Goal: Task Accomplishment & Management: Use online tool/utility

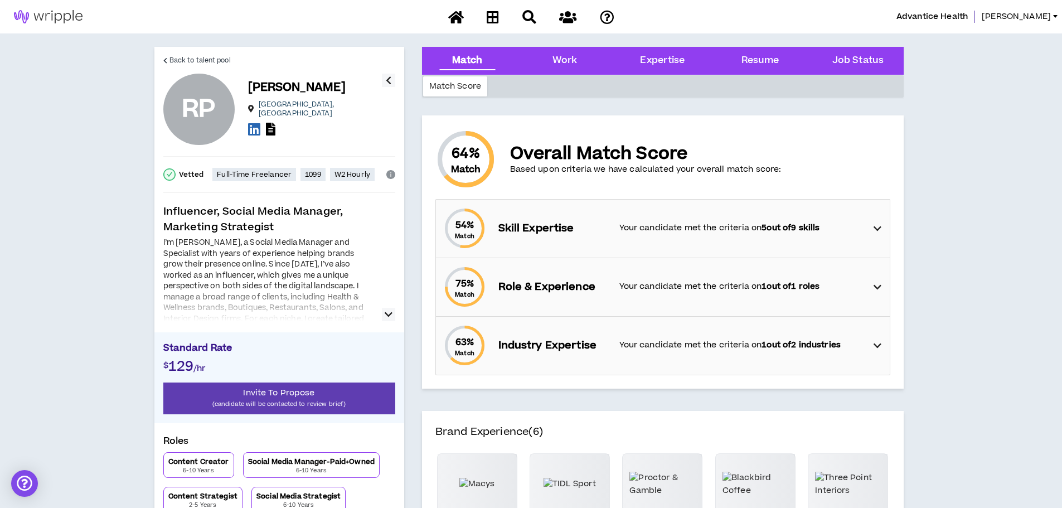
click at [392, 313] on icon "button" at bounding box center [388, 314] width 8 height 13
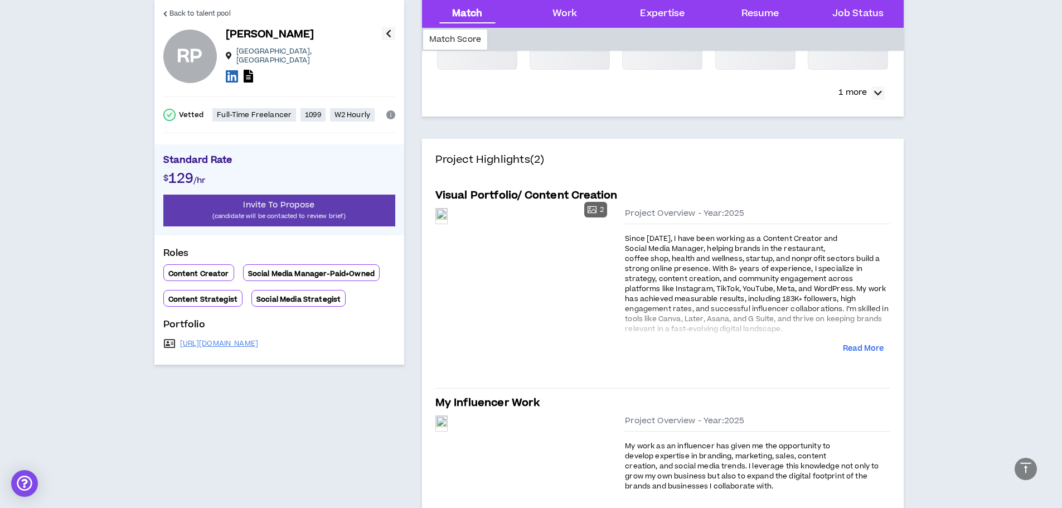
scroll to position [502, 0]
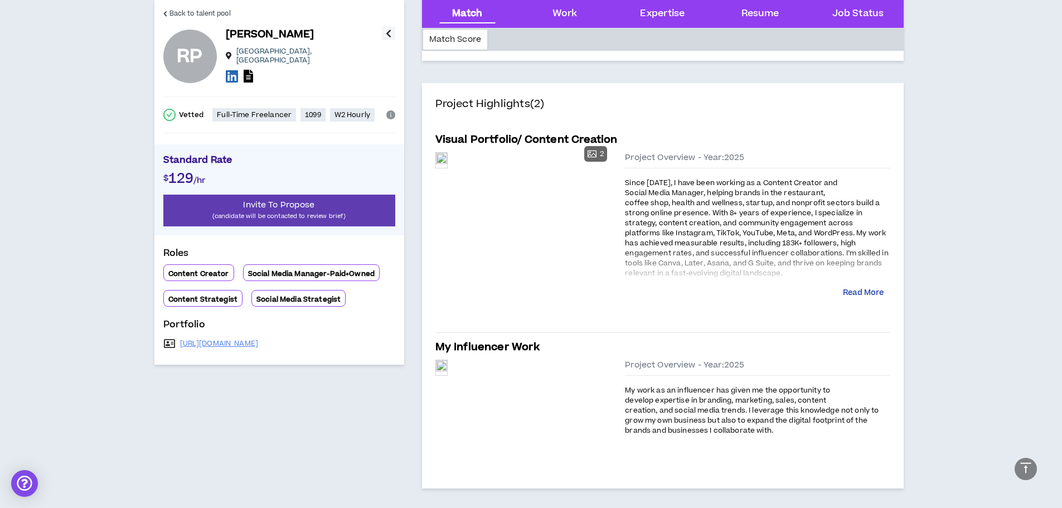
click at [865, 294] on button "Read More" at bounding box center [863, 293] width 41 height 11
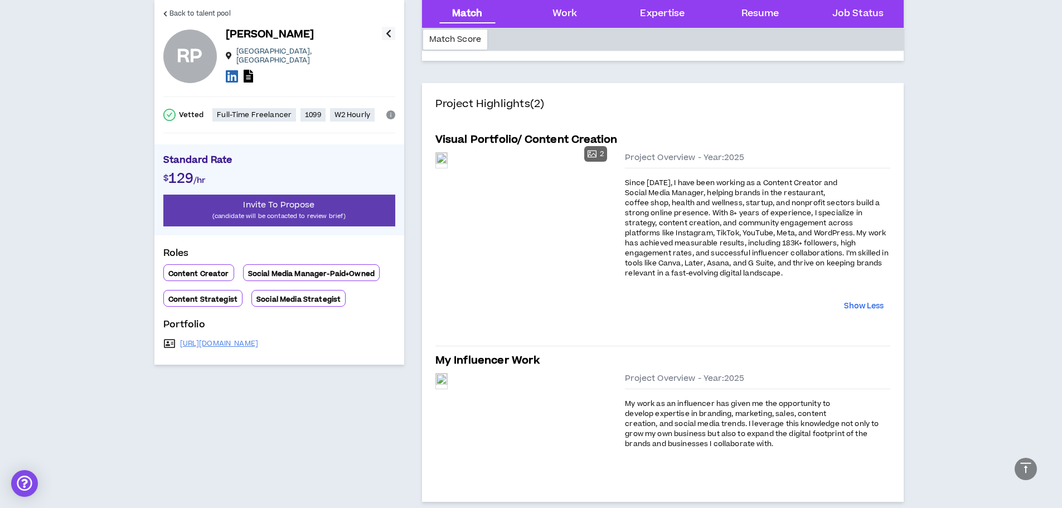
click at [692, 198] on span "Since [DATE], I have been working as a Content Creator and Social Media Manager…" at bounding box center [756, 228] width 263 height 100
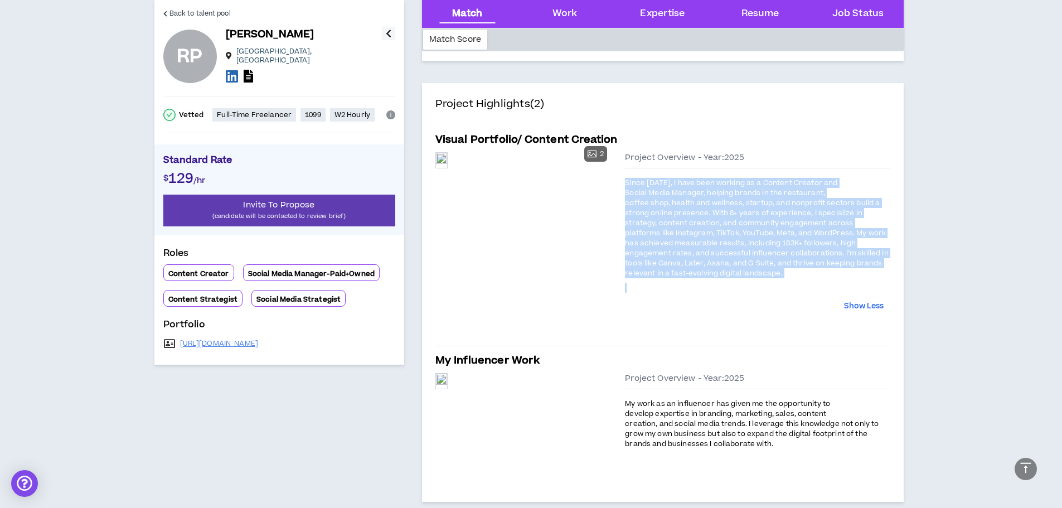
click at [692, 198] on span "Since [DATE], I have been working as a Content Creator and Social Media Manager…" at bounding box center [756, 228] width 263 height 100
click at [684, 206] on span "Since [DATE], I have been working as a Content Creator and Social Media Manager…" at bounding box center [756, 228] width 263 height 100
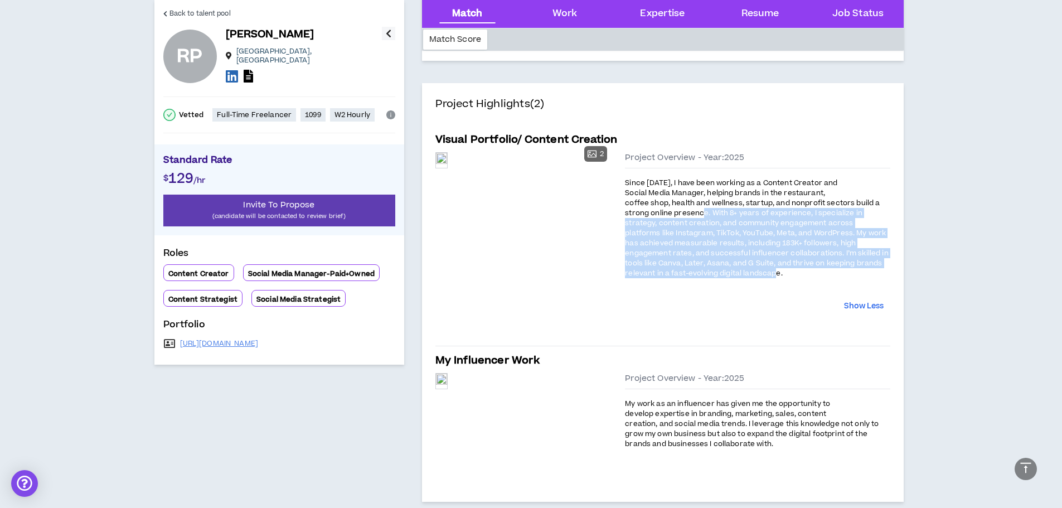
drag, startPoint x: 709, startPoint y: 213, endPoint x: 806, endPoint y: 276, distance: 115.6
click at [806, 276] on p "Since [DATE], I have been working as a Content Creator and Social Media Manager…" at bounding box center [757, 228] width 265 height 102
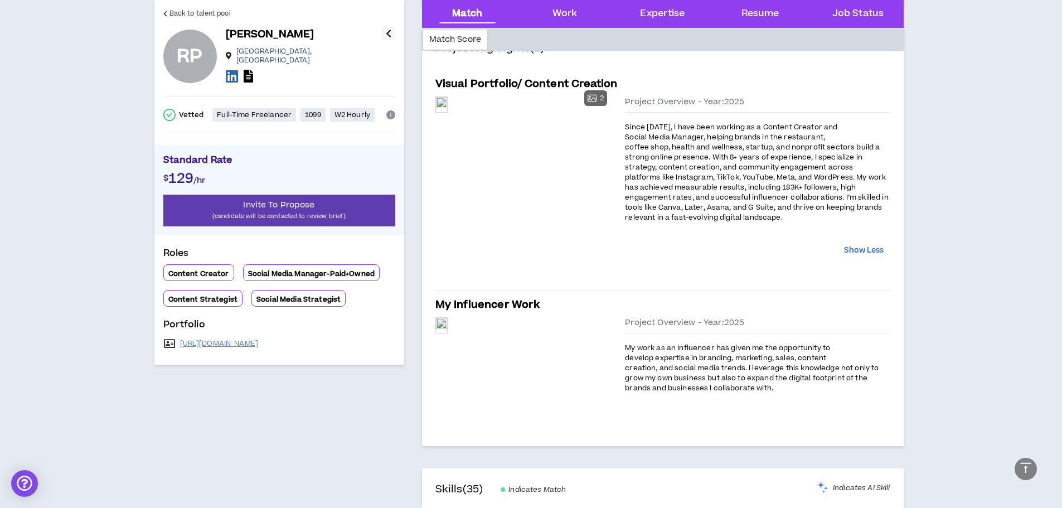
scroll to position [613, 0]
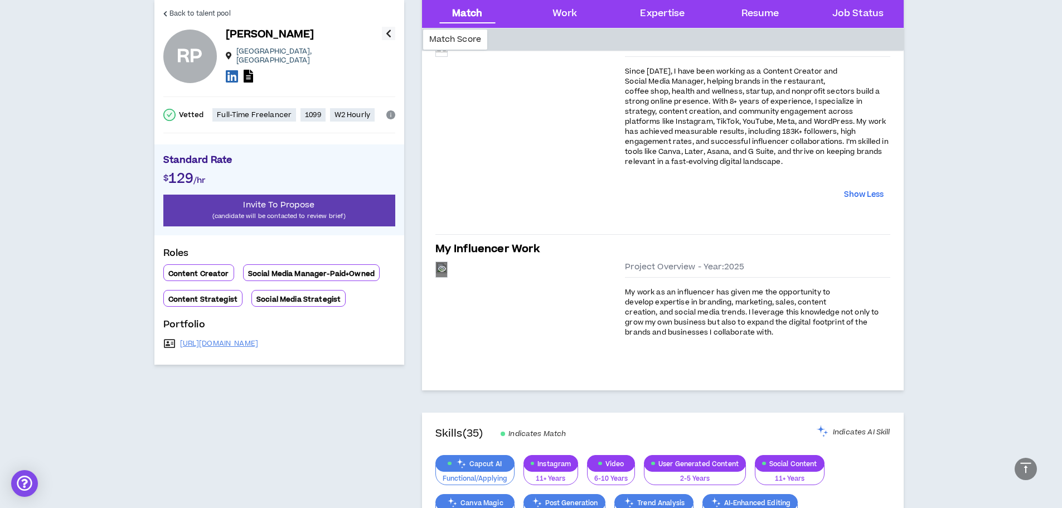
click at [447, 277] on div "Preview" at bounding box center [441, 269] width 11 height 15
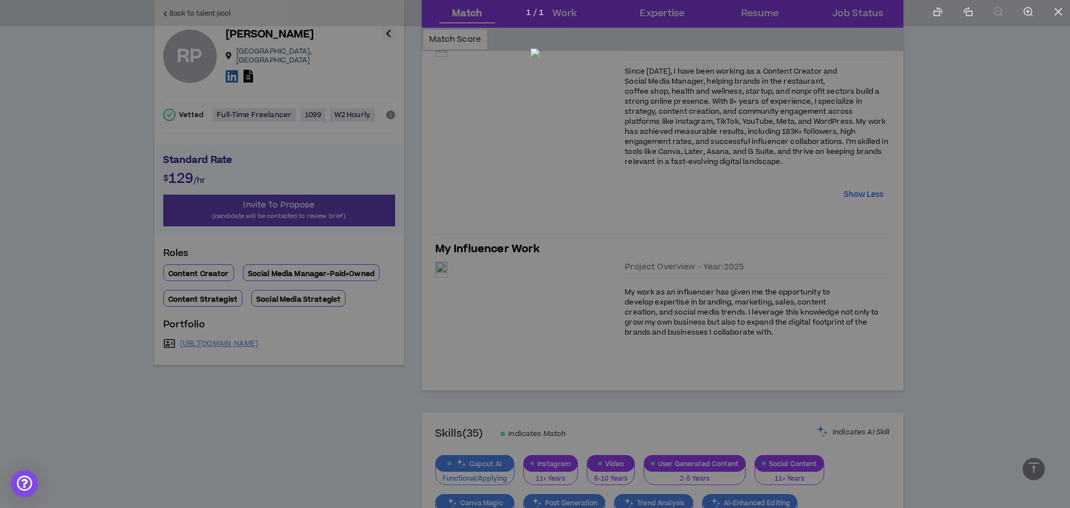
click at [926, 240] on div at bounding box center [535, 254] width 1070 height 508
